Goal: Use online tool/utility: Utilize a website feature to perform a specific function

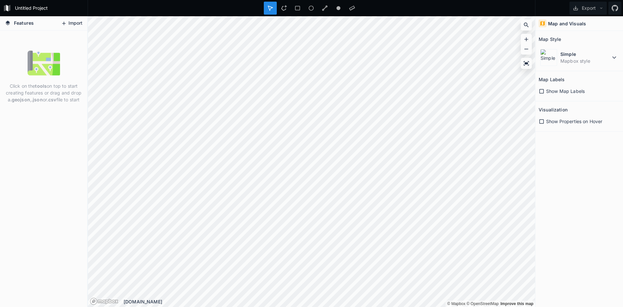
click at [79, 20] on button "Import" at bounding box center [72, 23] width 28 height 10
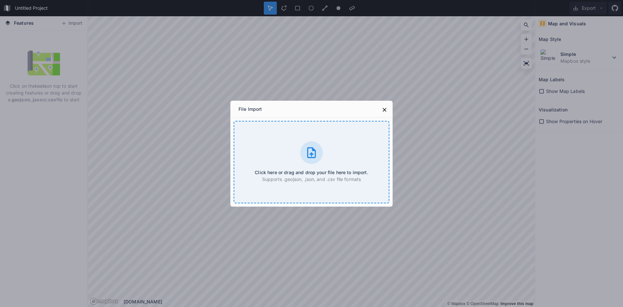
click at [311, 155] on icon at bounding box center [311, 152] width 13 height 13
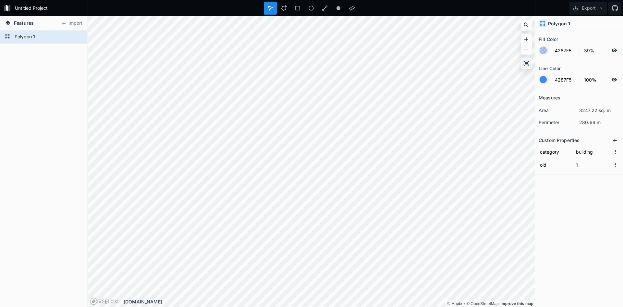
click at [527, 62] on icon at bounding box center [526, 63] width 6 height 6
click at [229, 301] on div "Modify" at bounding box center [234, 298] width 65 height 13
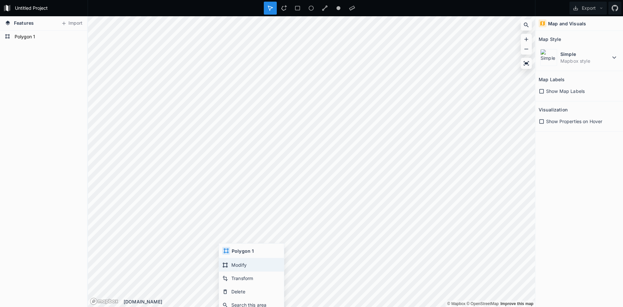
click at [248, 263] on div "Modify" at bounding box center [251, 264] width 65 height 13
click at [591, 65] on div "Simple Mapbox style" at bounding box center [579, 57] width 81 height 20
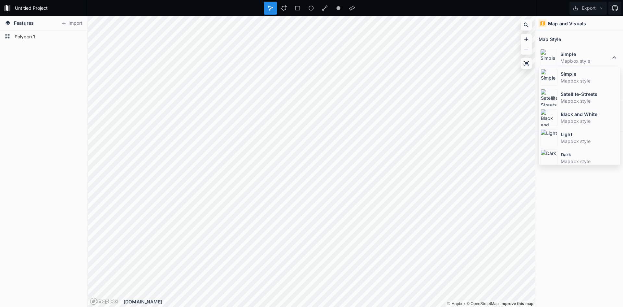
click at [574, 18] on div "Map and Visuals" at bounding box center [580, 23] width 88 height 15
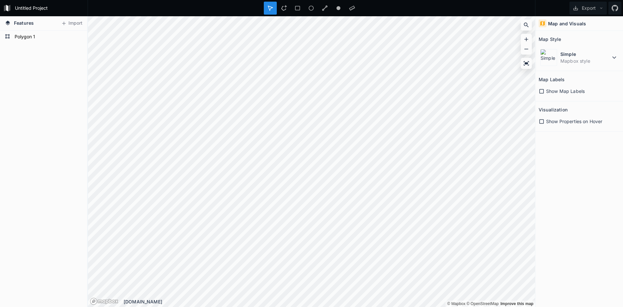
drag, startPoint x: 564, startPoint y: 86, endPoint x: 562, endPoint y: 89, distance: 4.1
click at [564, 86] on div "Show Map Labels" at bounding box center [579, 90] width 81 height 13
click at [562, 89] on span "Show Map Labels" at bounding box center [565, 91] width 39 height 7
click at [561, 123] on span "Show Properties on Hover" at bounding box center [574, 121] width 56 height 7
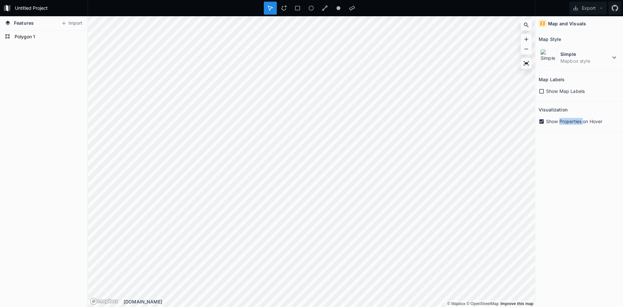
click at [561, 123] on span "Show Properties on Hover" at bounding box center [574, 121] width 56 height 7
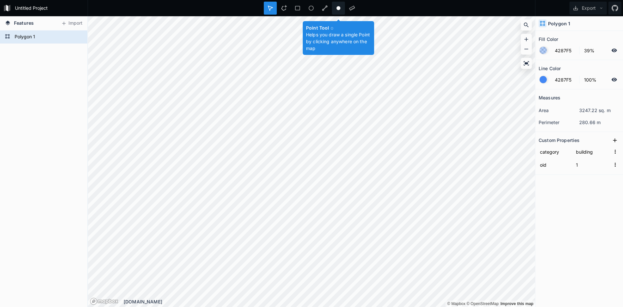
click at [336, 7] on icon at bounding box center [339, 8] width 6 height 6
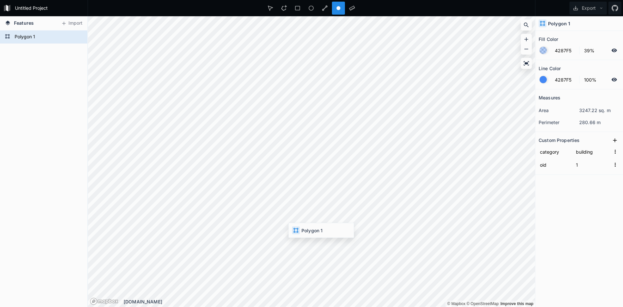
type input "FFFFFF"
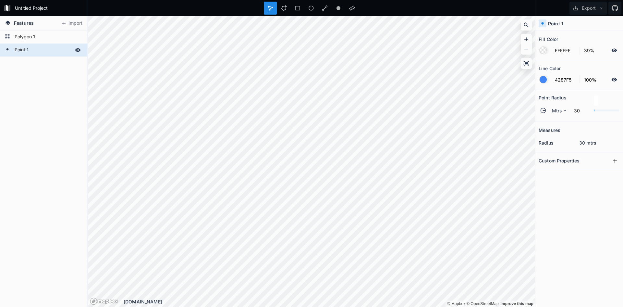
click at [29, 51] on form "Point 1" at bounding box center [43, 50] width 61 height 10
click at [46, 57] on icon at bounding box center [44, 58] width 6 height 6
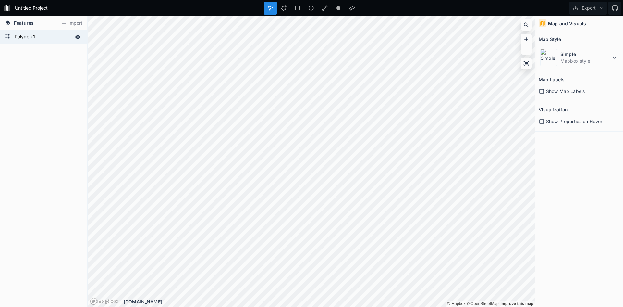
click at [35, 39] on form "Polygon 1" at bounding box center [43, 37] width 61 height 10
